Goal: Task Accomplishment & Management: Manage account settings

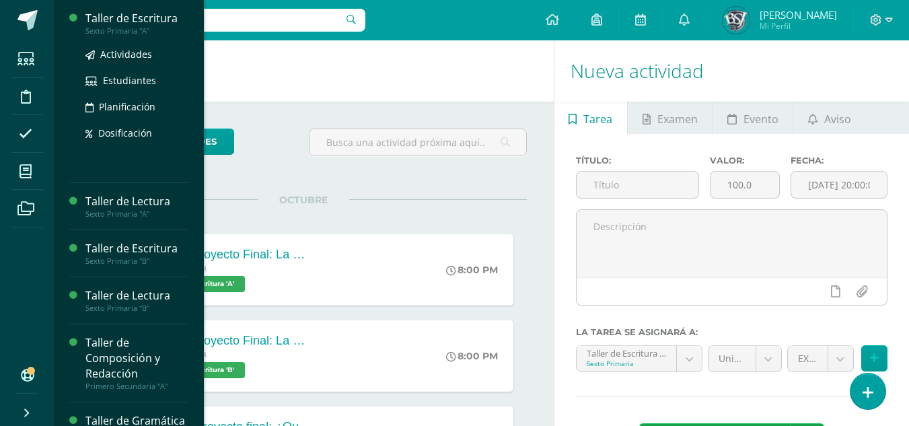
click at [118, 15] on div "Taller de Escritura" at bounding box center [136, 18] width 102 height 15
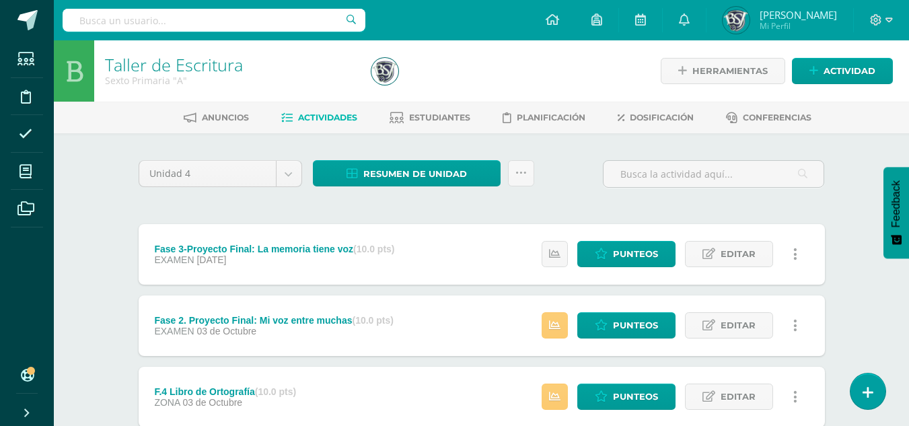
scroll to position [135, 0]
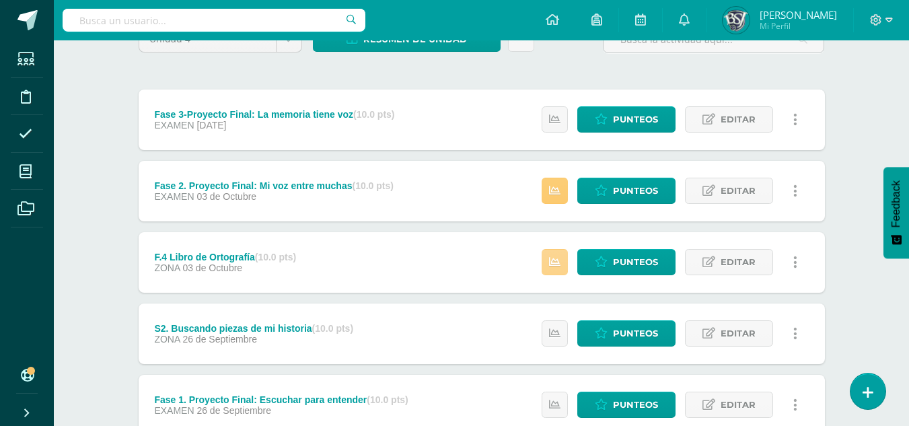
click at [564, 258] on link at bounding box center [555, 262] width 26 height 26
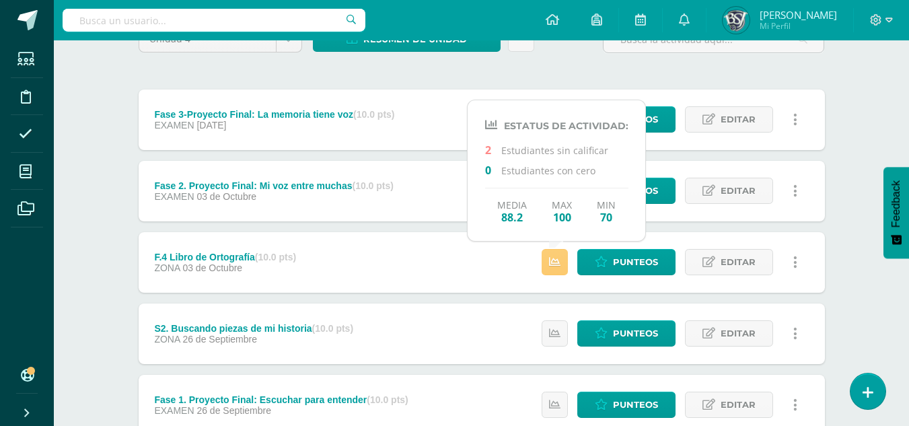
click at [855, 206] on div "Taller de Escritura Sexto Primaria "A" Herramientas Detalle de asistencias Acti…" at bounding box center [481, 394] width 855 height 976
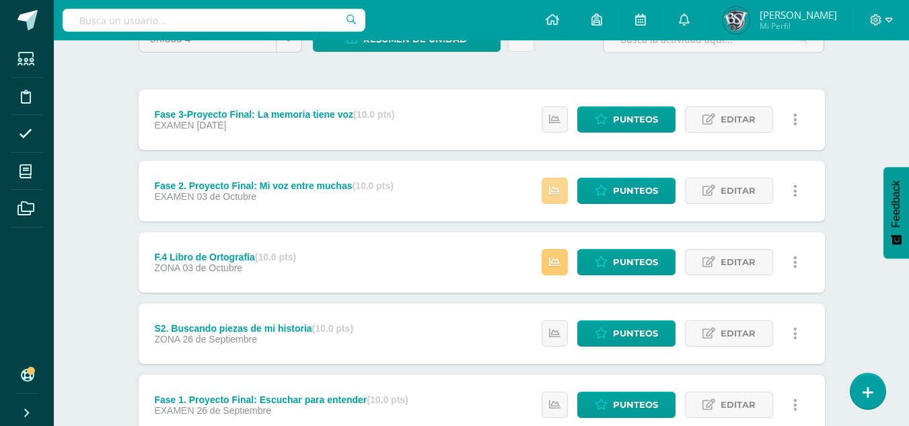
click at [552, 186] on icon at bounding box center [554, 190] width 11 height 11
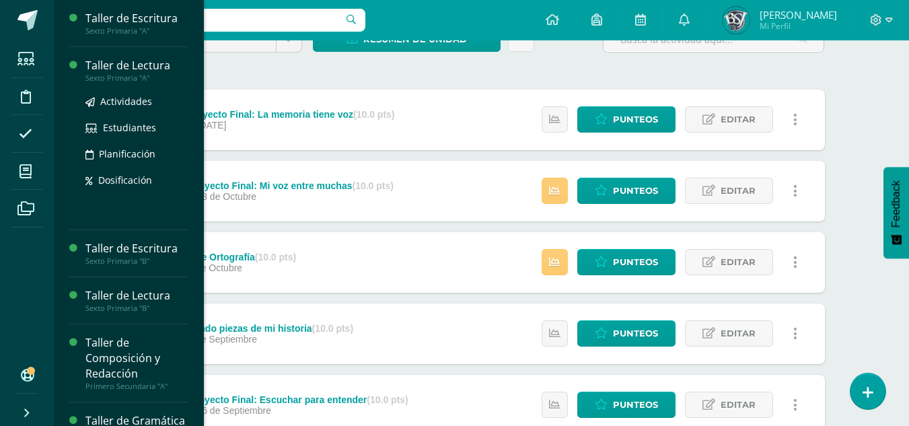
click at [98, 56] on div "Taller de Lectura Sexto Primaria "A" Actividades Estudiantes Planificación Dosi…" at bounding box center [128, 138] width 118 height 183
click at [101, 62] on div "Taller de Lectura" at bounding box center [136, 65] width 102 height 15
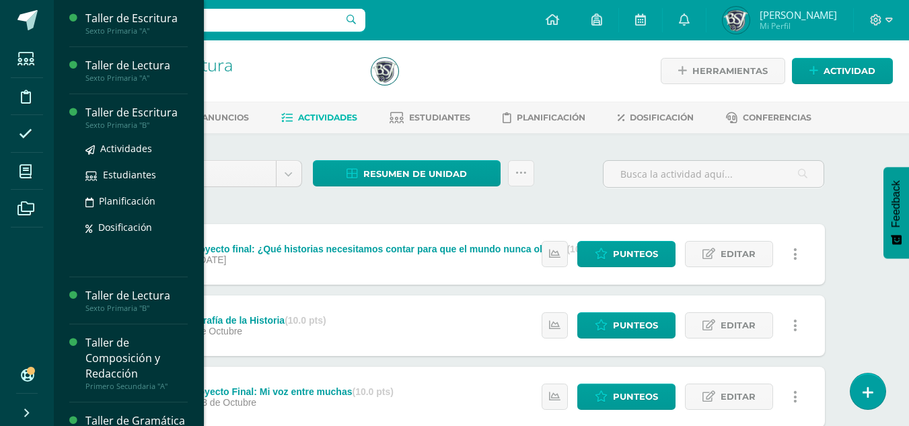
click at [121, 112] on div "Taller de Escritura" at bounding box center [136, 112] width 102 height 15
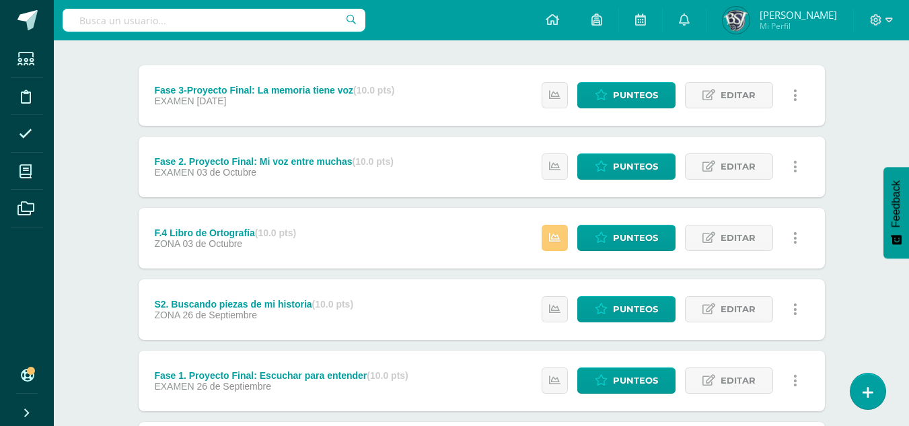
scroll to position [135, 0]
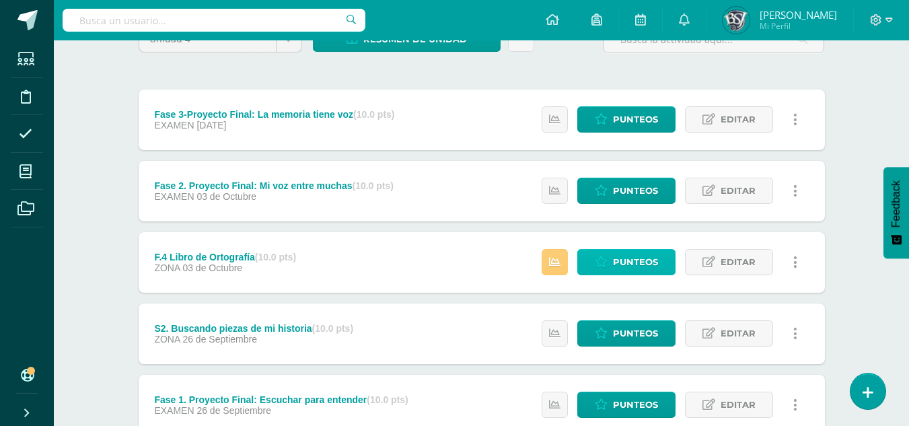
click at [635, 261] on span "Punteos" at bounding box center [635, 262] width 45 height 25
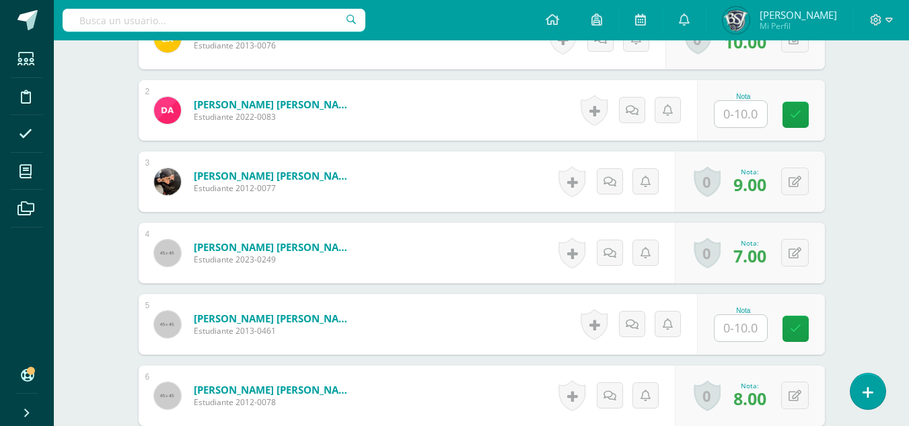
scroll to position [472, 0]
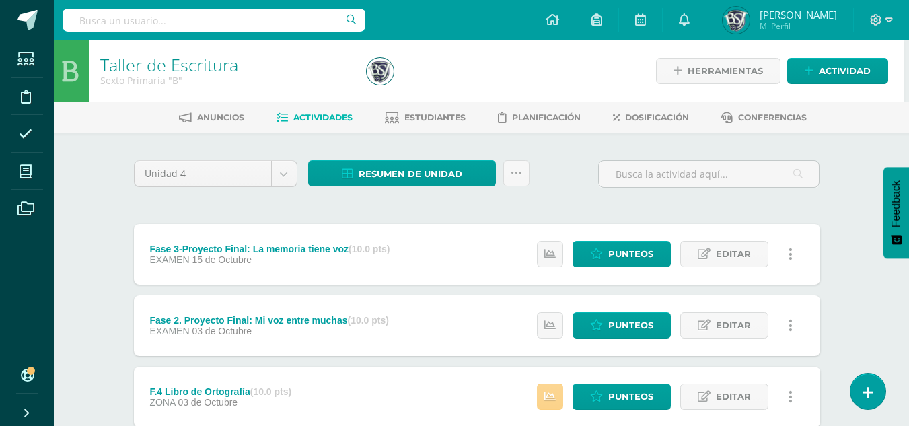
click at [548, 398] on icon at bounding box center [549, 396] width 11 height 11
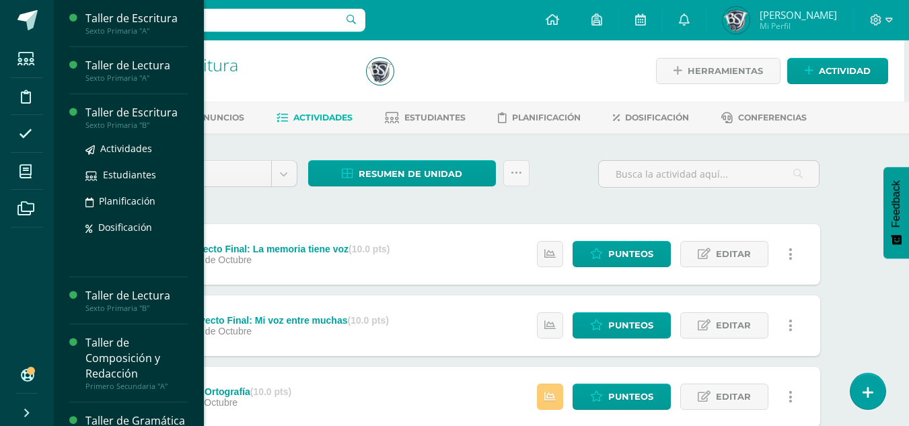
click at [110, 107] on div "Taller de Escritura" at bounding box center [136, 112] width 102 height 15
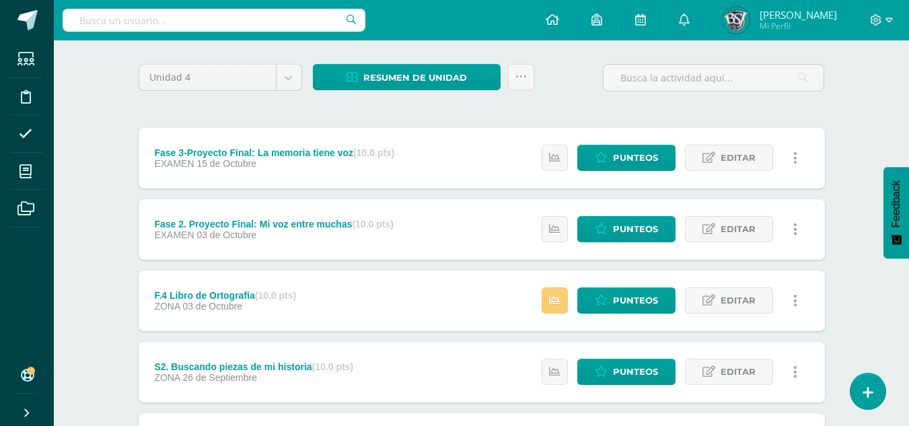
scroll to position [135, 0]
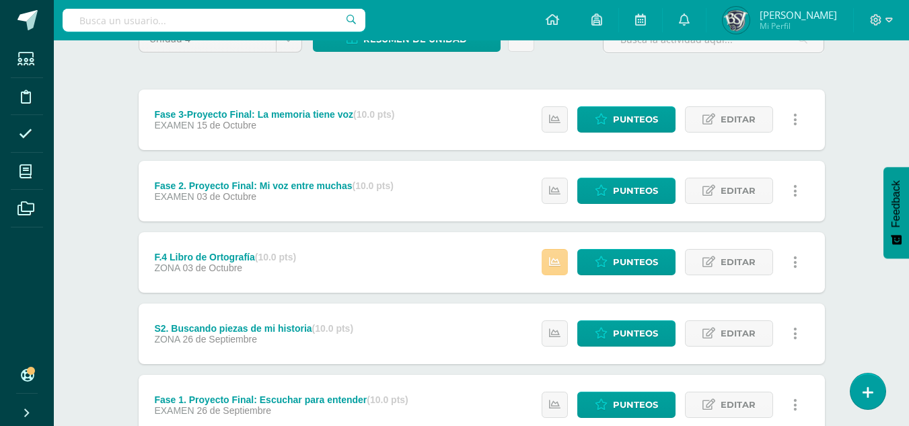
click at [554, 256] on icon at bounding box center [554, 261] width 11 height 11
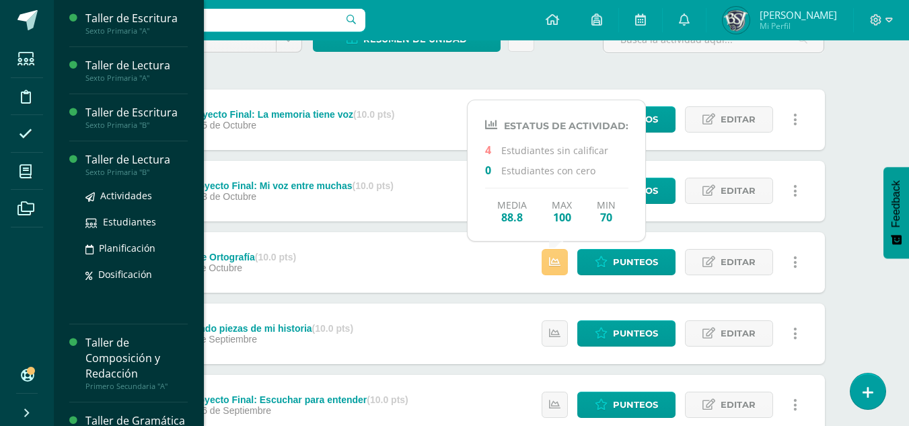
click at [101, 159] on div "Taller de Lectura" at bounding box center [136, 159] width 102 height 15
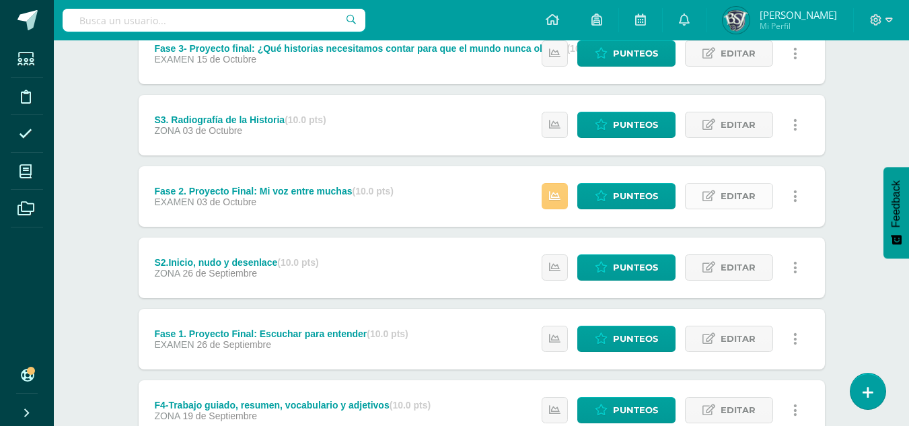
scroll to position [202, 0]
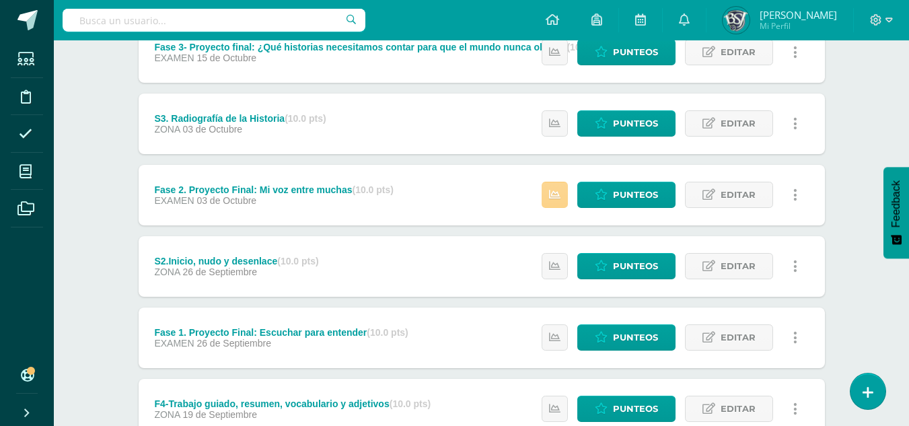
click at [559, 193] on icon at bounding box center [554, 194] width 11 height 11
click at [853, 164] on div "Taller de Lectura Sexto Primaria "B" Herramientas Detalle de asistencias Activi…" at bounding box center [481, 326] width 855 height 976
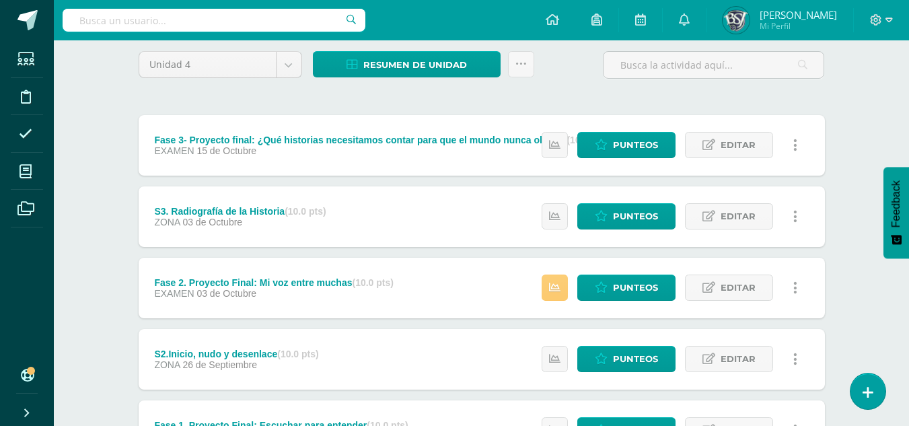
scroll to position [0, 0]
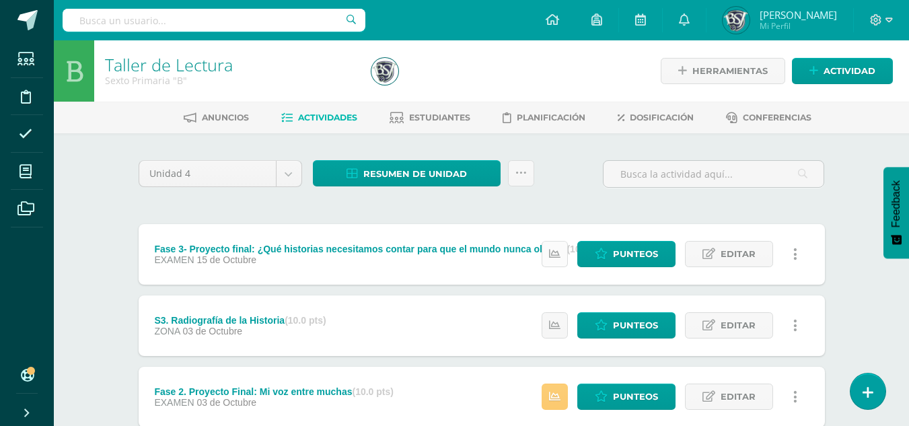
click at [546, 252] on link at bounding box center [555, 254] width 26 height 26
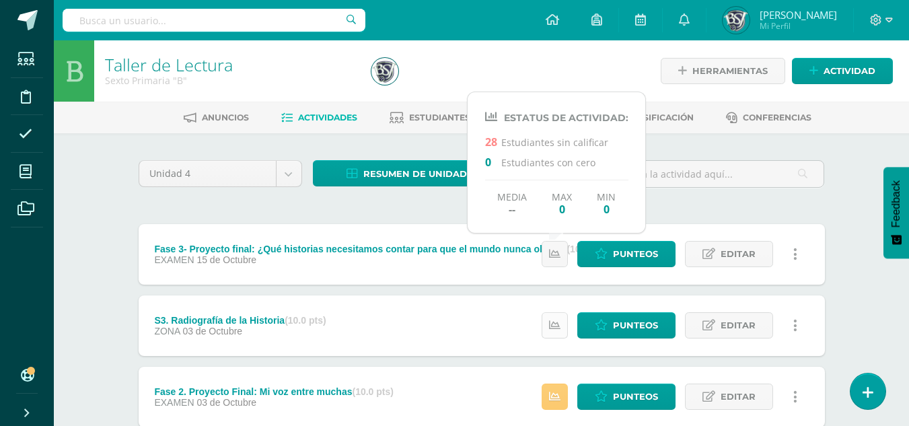
click at [563, 325] on link at bounding box center [555, 325] width 26 height 26
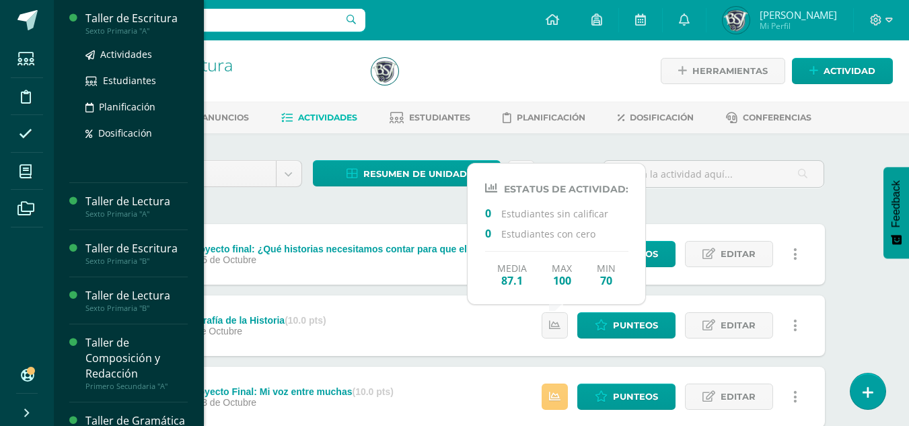
click at [117, 13] on div "Taller de Escritura" at bounding box center [136, 18] width 102 height 15
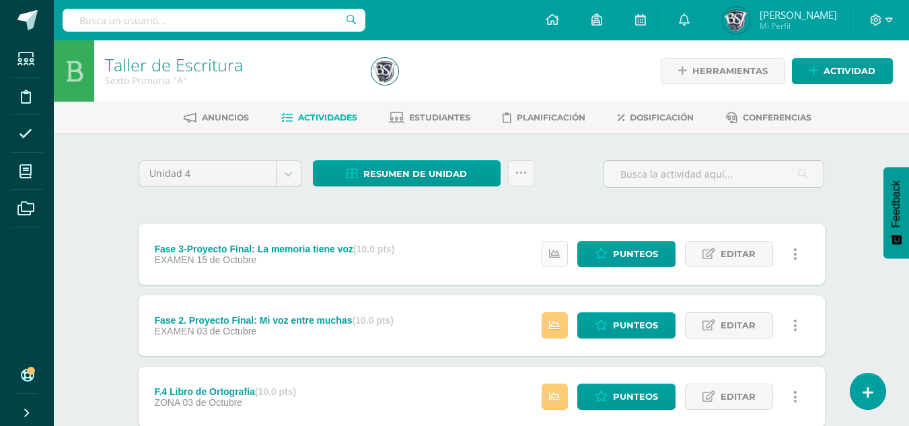
click at [551, 249] on icon at bounding box center [554, 253] width 11 height 11
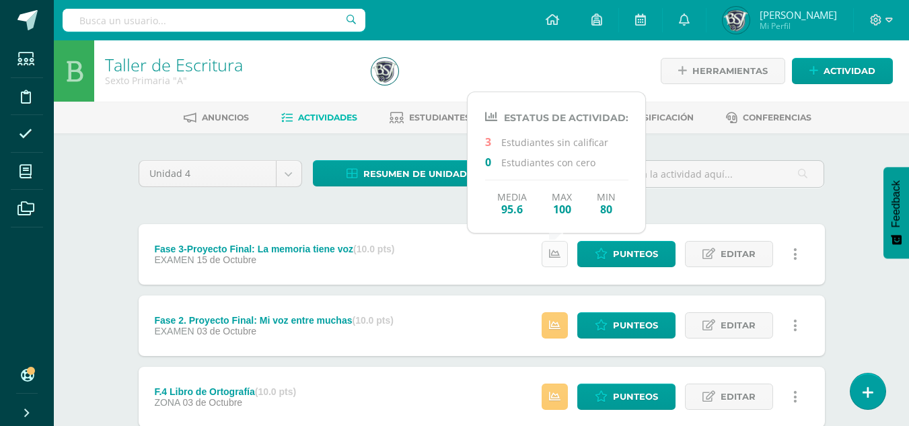
click at [551, 249] on icon at bounding box center [554, 253] width 11 height 11
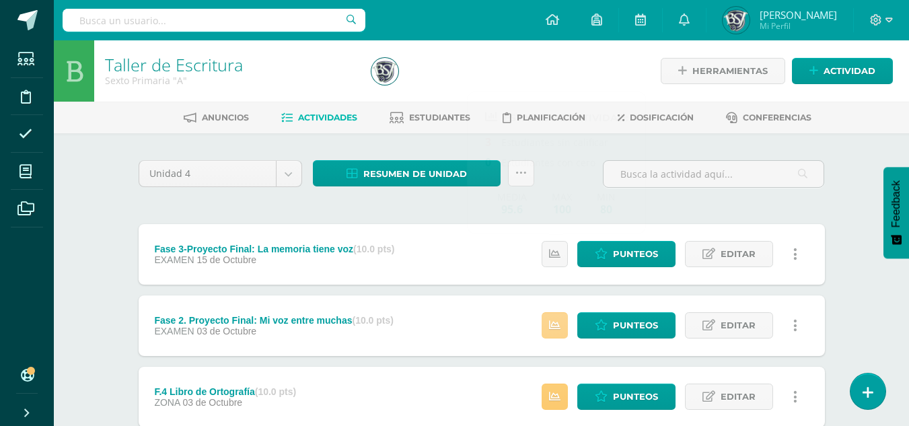
click at [557, 328] on icon at bounding box center [554, 325] width 11 height 11
click at [565, 401] on link at bounding box center [555, 397] width 26 height 26
